Goal: Transaction & Acquisition: Download file/media

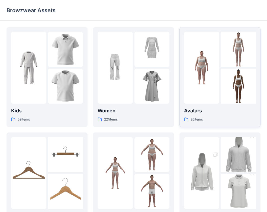
click at [216, 80] on div at bounding box center [201, 68] width 35 height 72
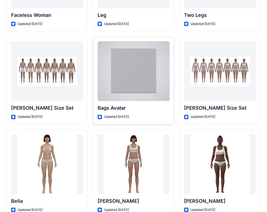
scroll to position [548, 0]
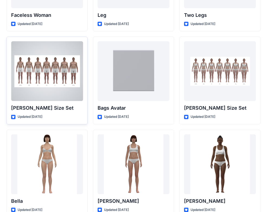
click at [56, 80] on div at bounding box center [47, 71] width 72 height 60
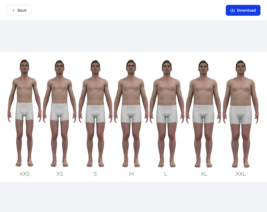
click at [242, 9] on button "Download" at bounding box center [243, 10] width 35 height 11
click at [242, 12] on button "Download" at bounding box center [243, 10] width 35 height 11
click at [242, 11] on button "Download" at bounding box center [243, 10] width 35 height 11
